Goal: Obtain resource: Download file/media

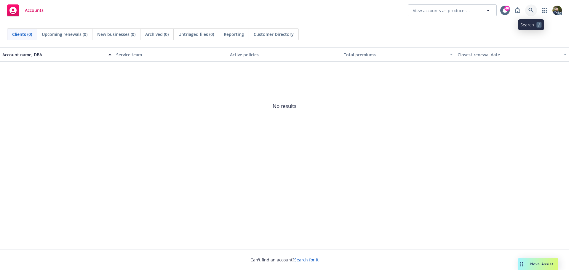
click at [532, 9] on icon at bounding box center [530, 10] width 5 height 5
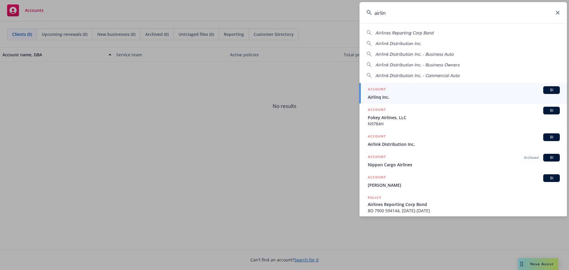
type input "airlin"
click at [420, 97] on span "Airlinq Inc." at bounding box center [464, 97] width 192 height 6
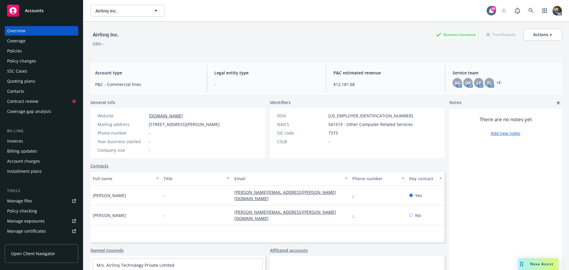
click at [13, 50] on div "Policies" at bounding box center [14, 50] width 15 height 9
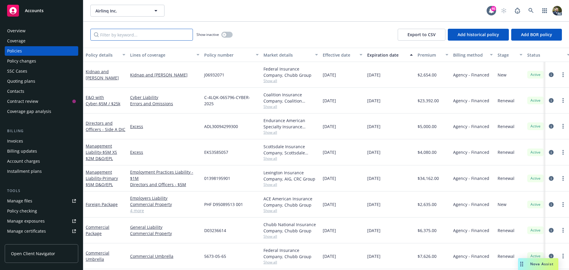
click at [108, 36] on input "Filter by keyword..." at bounding box center [141, 35] width 102 height 12
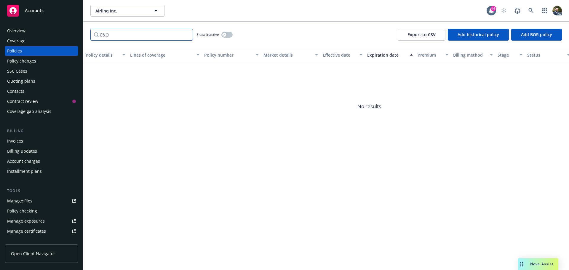
type input "E&O"
click at [58, 52] on div "Policies" at bounding box center [41, 50] width 69 height 9
click at [25, 63] on div "Policy changes" at bounding box center [21, 60] width 29 height 9
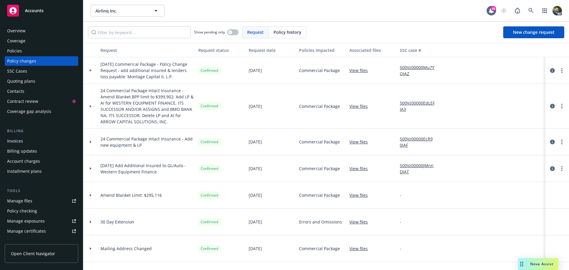
click at [27, 53] on div "Policies" at bounding box center [41, 50] width 69 height 9
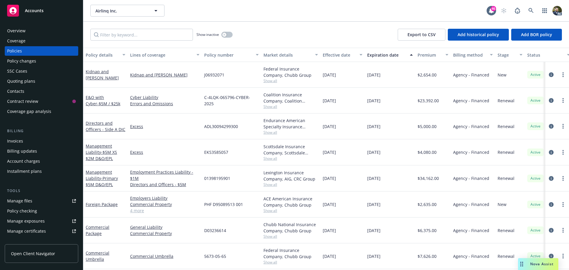
click at [106, 55] on div "Policy details" at bounding box center [102, 55] width 33 height 6
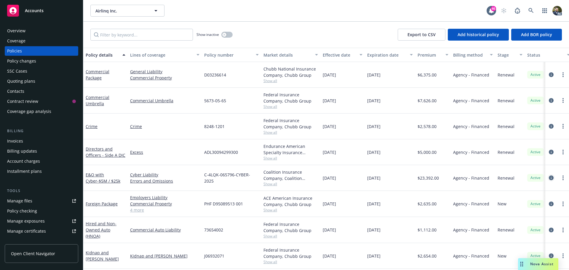
click at [548, 178] on icon "circleInformation" at bounding box center [550, 177] width 5 height 5
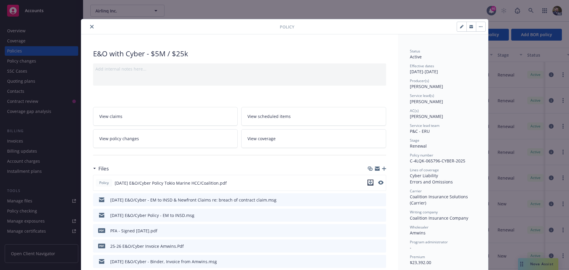
click at [368, 181] on icon "download file" at bounding box center [370, 182] width 5 height 5
drag, startPoint x: 88, startPoint y: 25, endPoint x: 91, endPoint y: 25, distance: 3.3
click at [90, 25] on icon "close" at bounding box center [92, 27] width 4 height 4
